Goal: Use online tool/utility: Utilize a website feature to perform a specific function

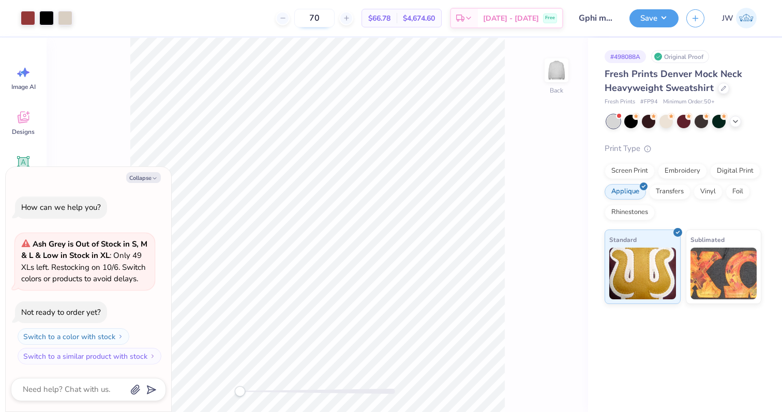
click at [324, 16] on input "70" at bounding box center [314, 18] width 40 height 19
click at [317, 19] on input "70" at bounding box center [314, 18] width 40 height 19
type input "90"
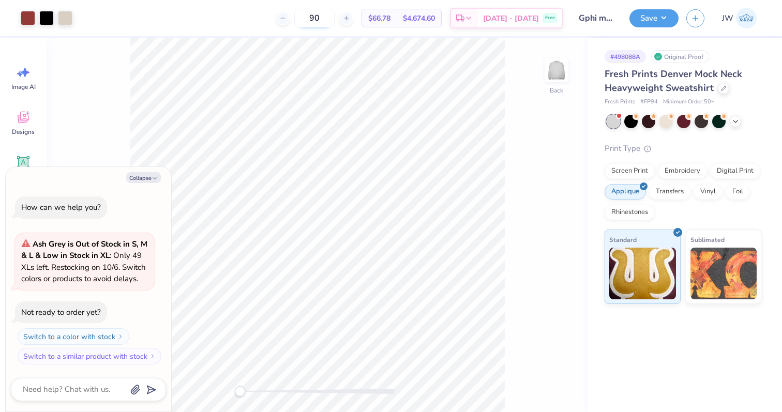
type textarea "x"
type input "90"
click at [134, 184] on div "Collapse How can we help you? Ash Grey is Out of Stock in S, M & L & Low in Sto…" at bounding box center [89, 289] width 166 height 245
click at [139, 180] on button "Collapse" at bounding box center [143, 177] width 35 height 11
type textarea "x"
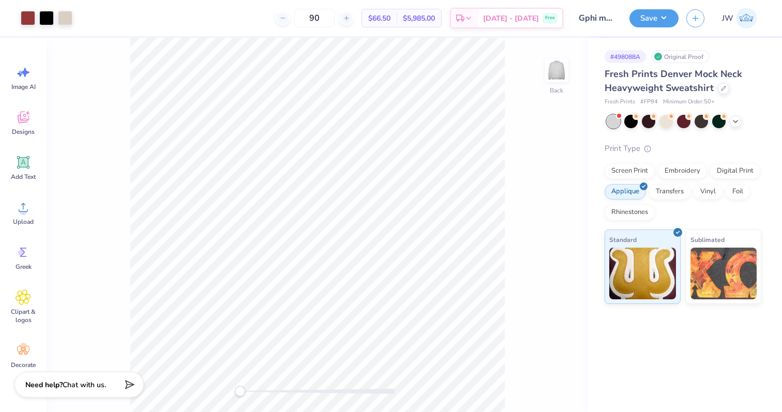
click at [547, 318] on div "Back" at bounding box center [318, 225] width 542 height 375
type input "10.35"
type input "5.73"
click at [647, 19] on button "Save" at bounding box center [654, 17] width 49 height 18
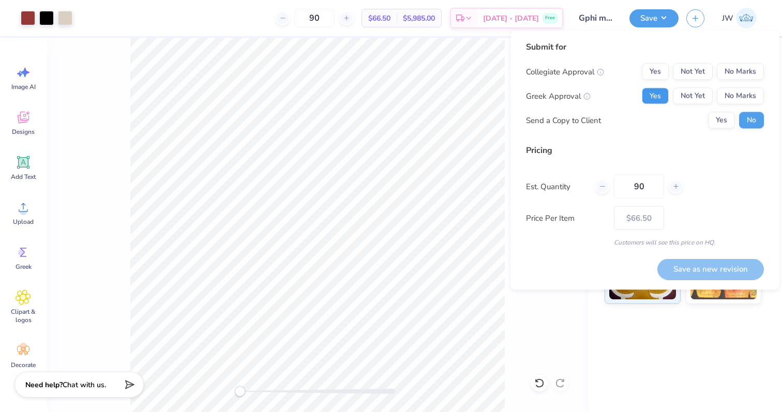
click at [646, 101] on button "Yes" at bounding box center [655, 96] width 27 height 17
click at [751, 73] on button "No Marks" at bounding box center [740, 72] width 47 height 17
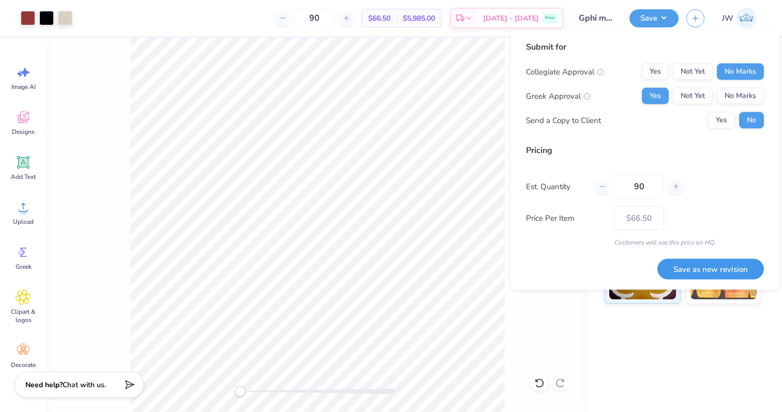
click at [704, 268] on button "Save as new revision" at bounding box center [711, 269] width 107 height 21
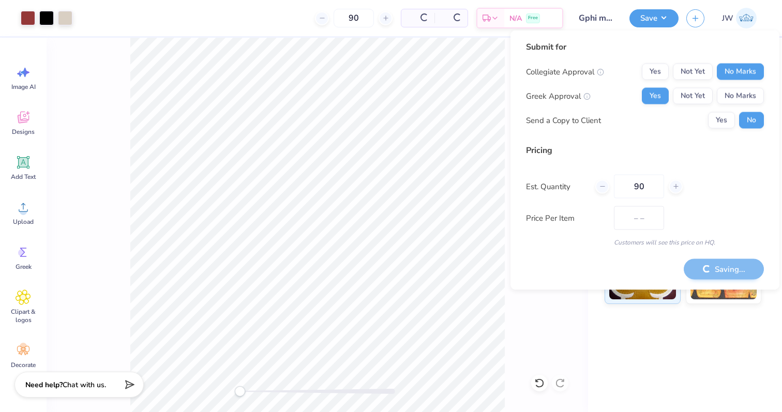
type input "$66.50"
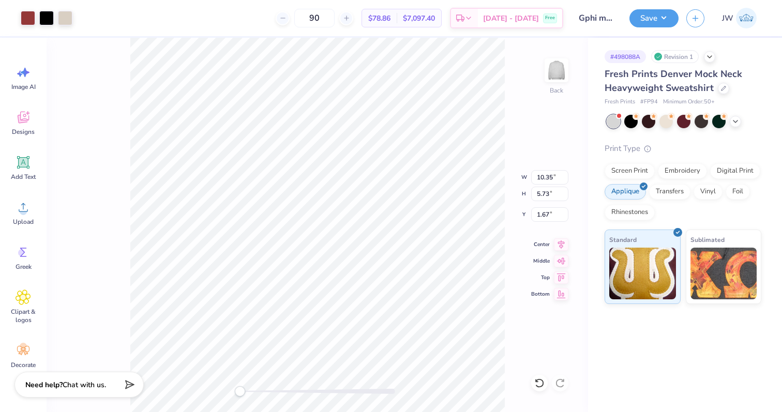
type input "9.77"
type input "5.42"
type input "8.82"
type input "4.89"
type input "8.99"
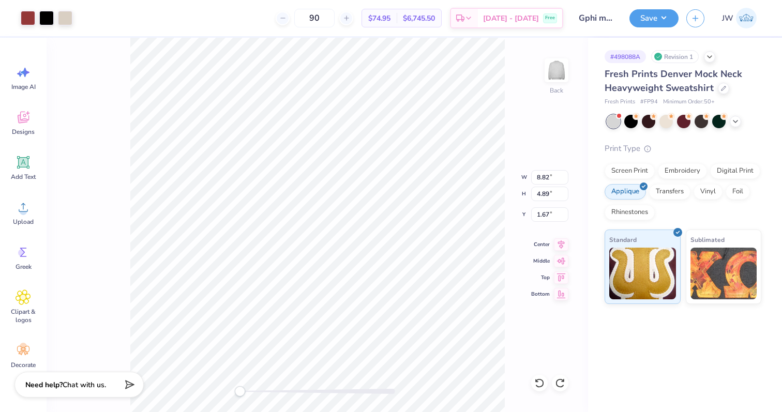
type input "4.98"
